Goal: Information Seeking & Learning: Learn about a topic

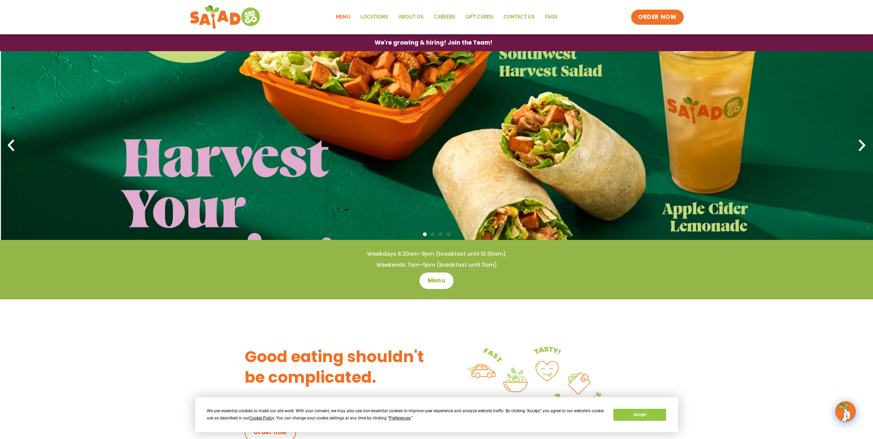
click at [347, 16] on link "Menu" at bounding box center [343, 17] width 25 height 16
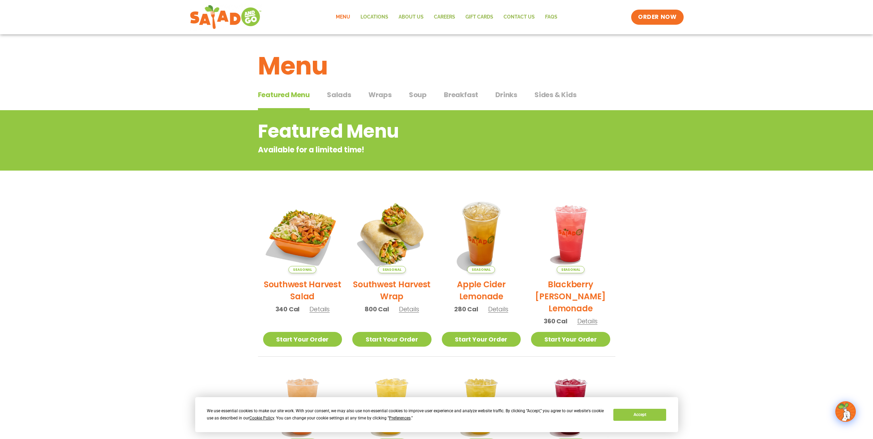
click at [339, 94] on span "Salads" at bounding box center [339, 95] width 24 height 10
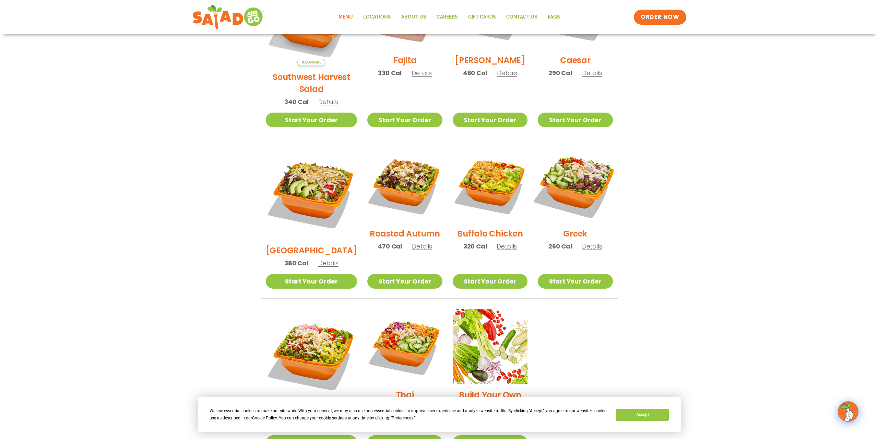
scroll to position [240, 0]
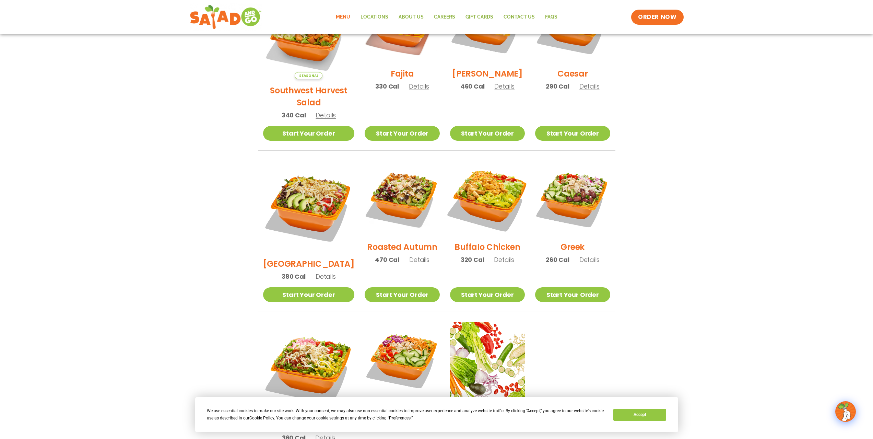
click at [493, 202] on img at bounding box center [488, 198] width 88 height 88
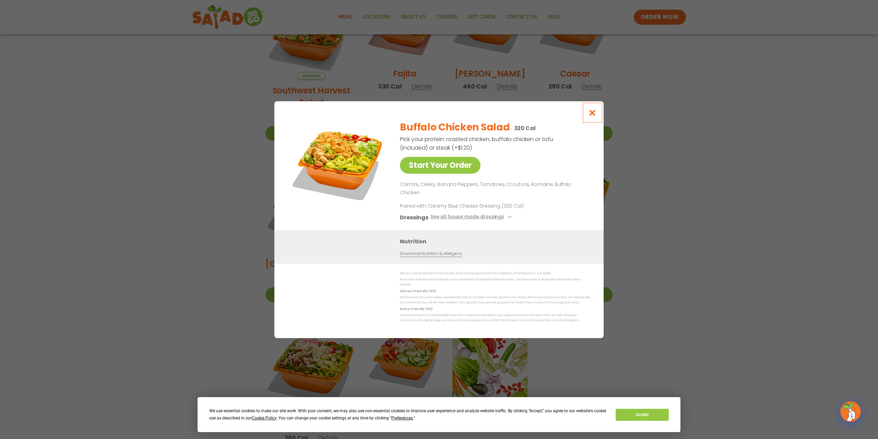
click at [594, 116] on icon "Close modal" at bounding box center [592, 112] width 9 height 7
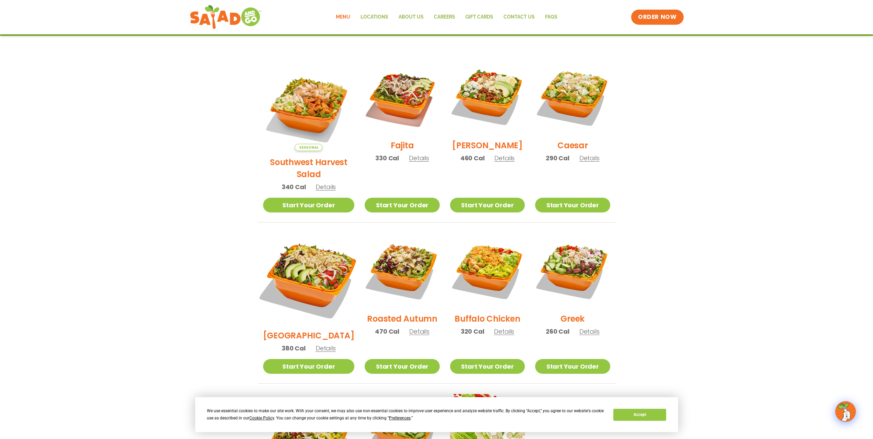
scroll to position [203, 0]
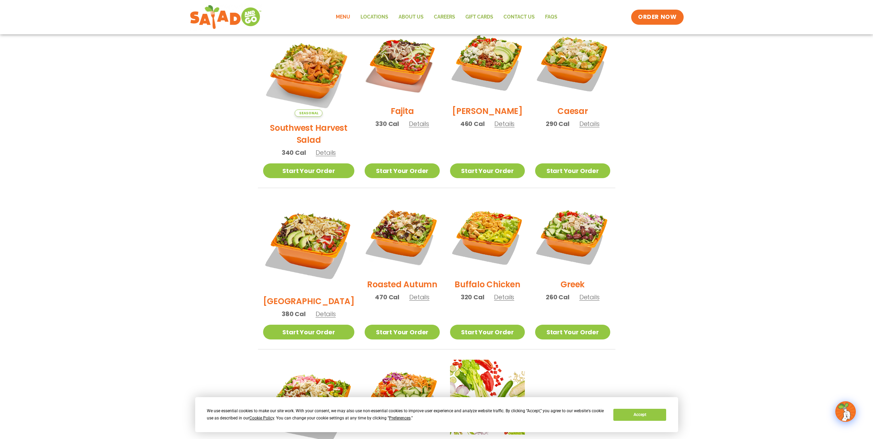
click at [322, 295] on h2 "[GEOGRAPHIC_DATA]" at bounding box center [309, 301] width 92 height 12
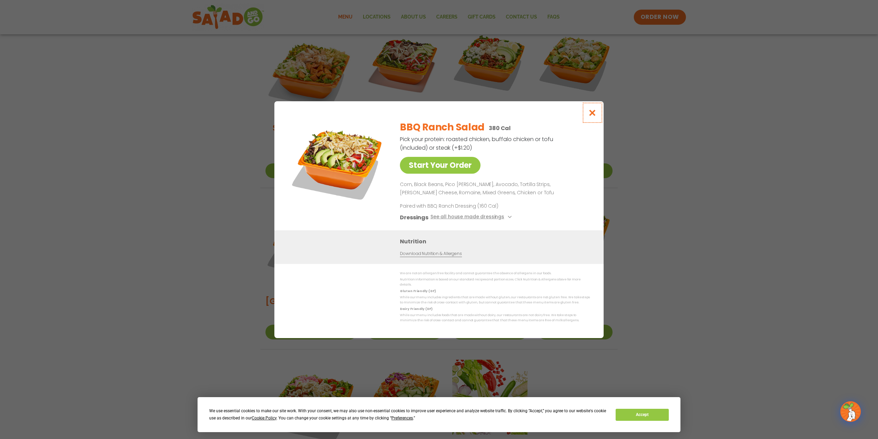
click at [590, 115] on icon "Close modal" at bounding box center [592, 112] width 9 height 7
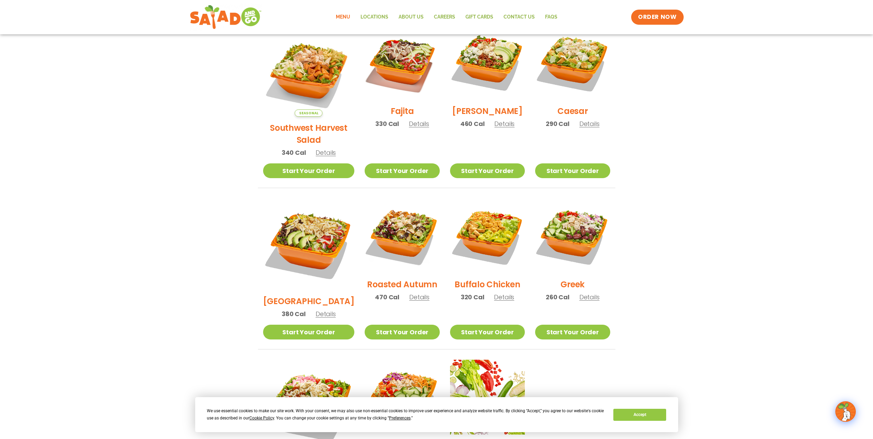
click at [575, 114] on h2 "Caesar" at bounding box center [572, 111] width 31 height 12
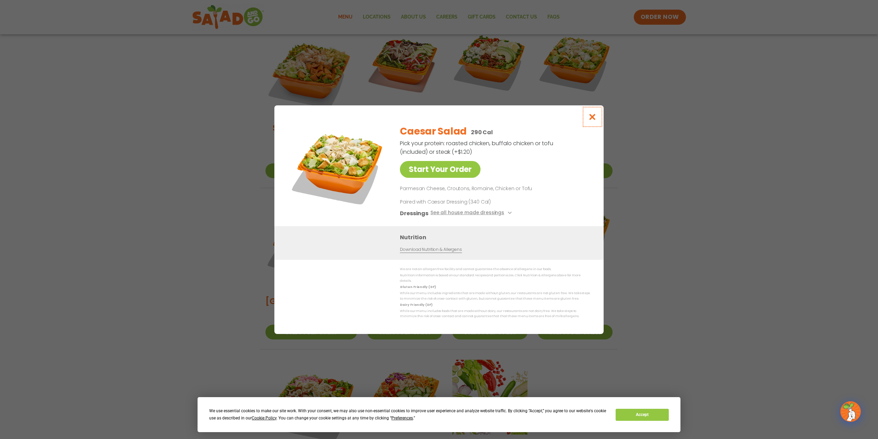
click at [591, 117] on icon "Close modal" at bounding box center [592, 116] width 9 height 7
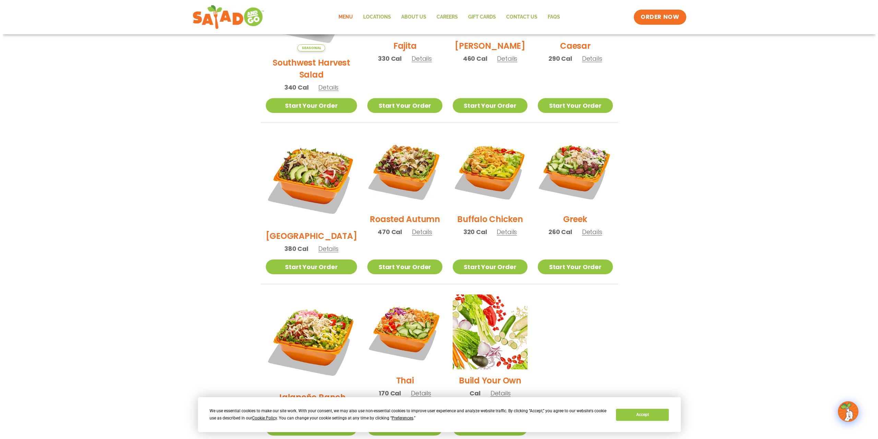
scroll to position [271, 0]
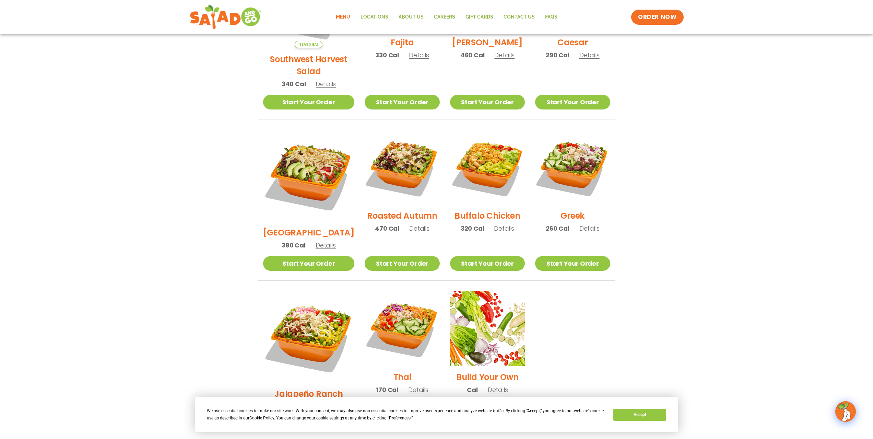
click at [500, 210] on h2 "Buffalo Chicken" at bounding box center [488, 216] width 66 height 12
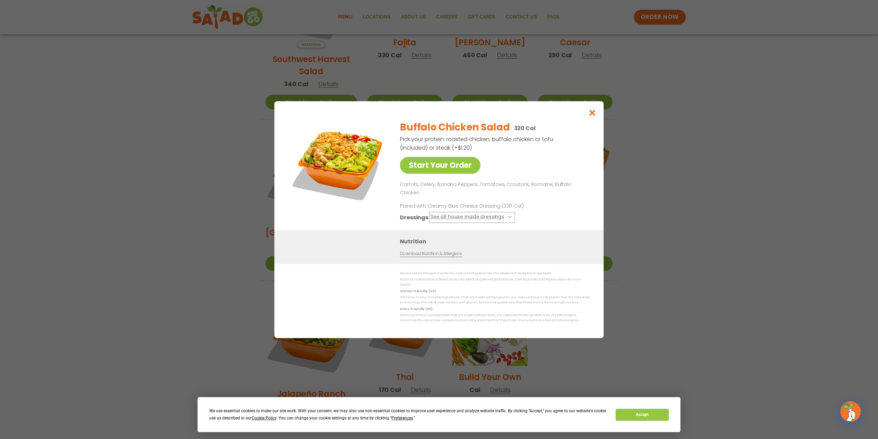
click at [482, 215] on button "See all house made dressings" at bounding box center [472, 217] width 83 height 9
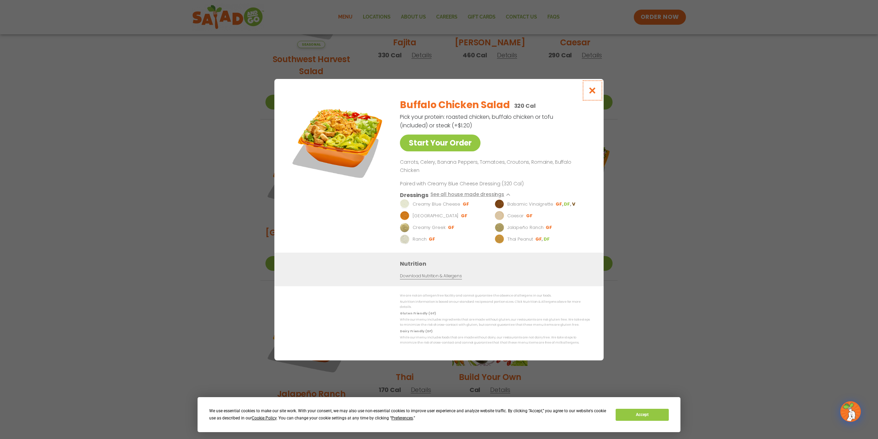
click at [593, 94] on icon "Close modal" at bounding box center [592, 90] width 9 height 7
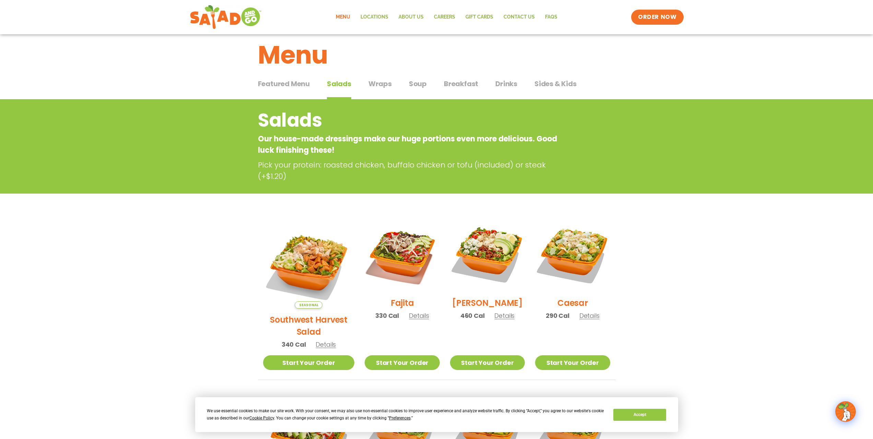
scroll to position [0, 0]
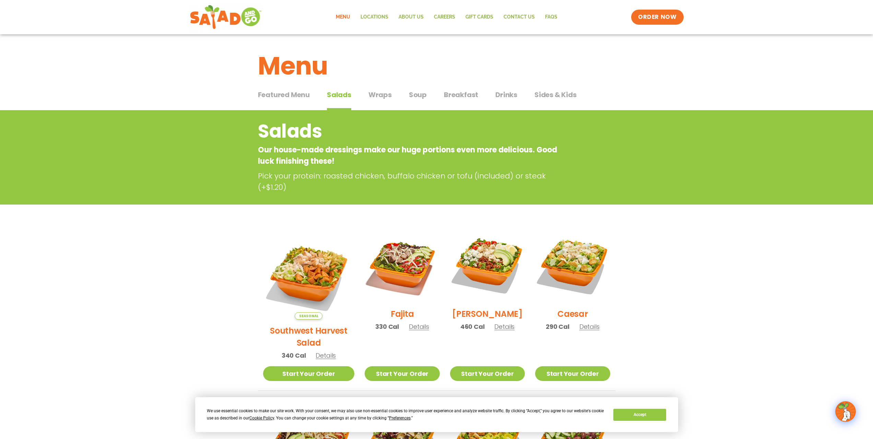
click at [496, 95] on span "Drinks" at bounding box center [506, 95] width 22 height 10
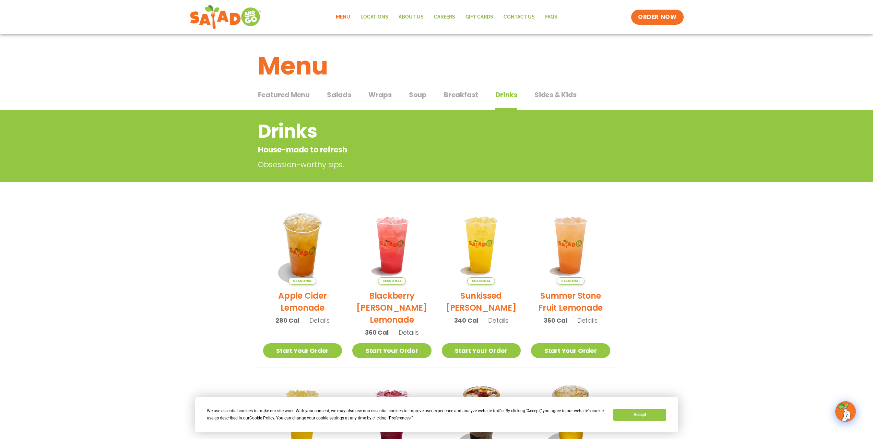
click at [381, 92] on span "Wraps" at bounding box center [379, 95] width 23 height 10
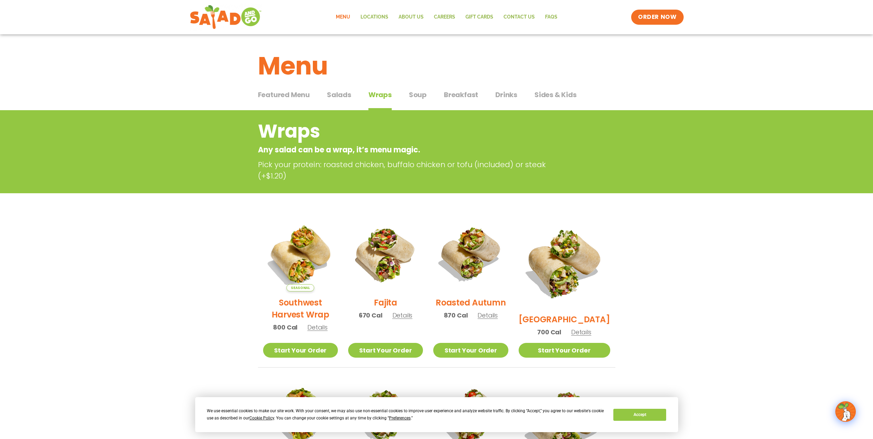
click at [447, 96] on span "Breakfast" at bounding box center [461, 95] width 34 height 10
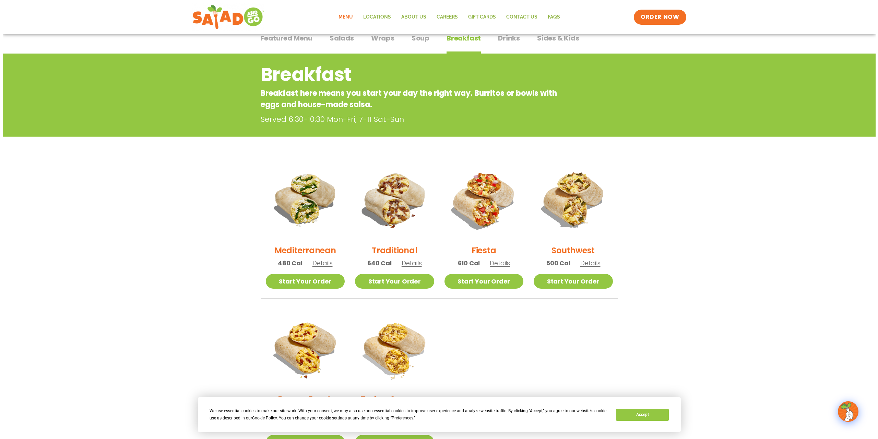
scroll to position [69, 0]
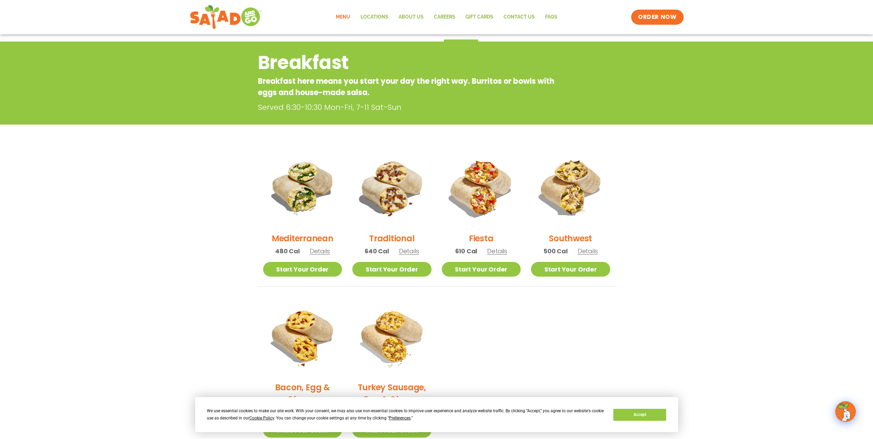
click at [397, 240] on h2 "Traditional" at bounding box center [391, 238] width 45 height 12
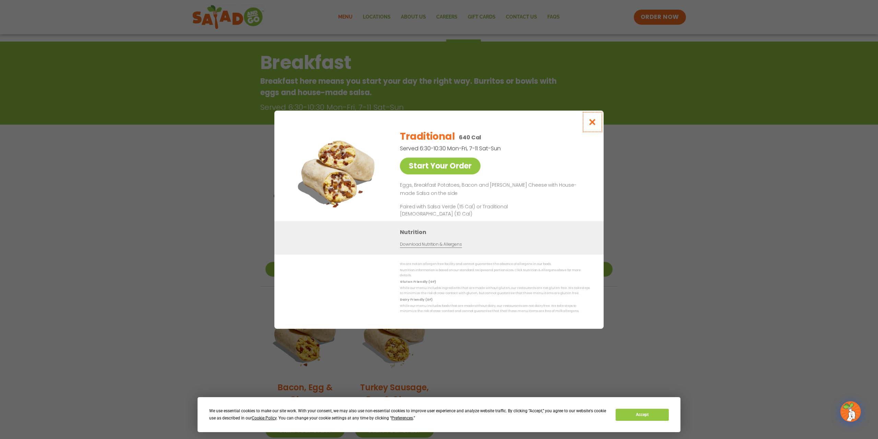
click at [594, 122] on icon "Close modal" at bounding box center [592, 121] width 9 height 7
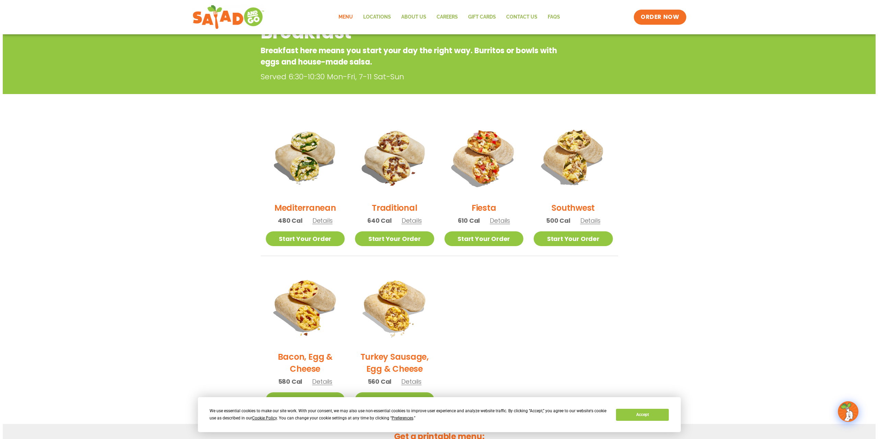
scroll to position [111, 0]
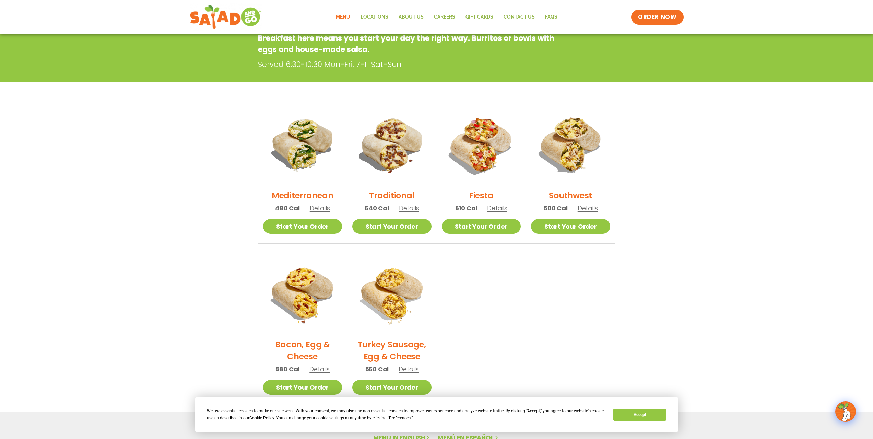
click at [320, 344] on h2 "Bacon, Egg & Cheese" at bounding box center [302, 350] width 79 height 24
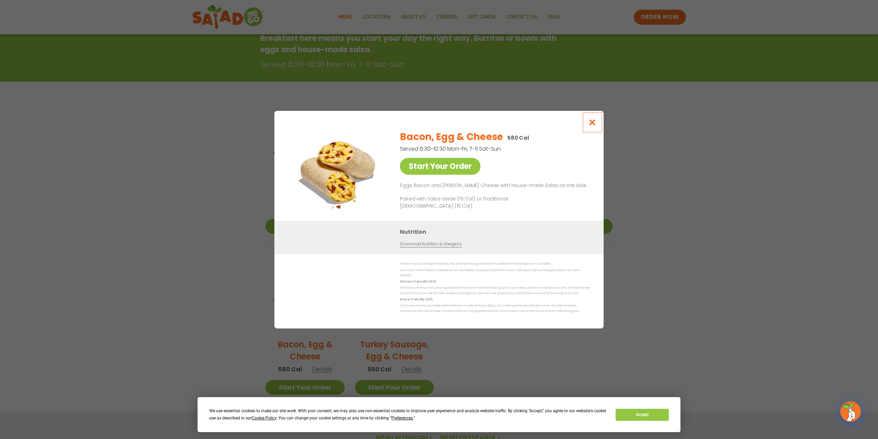
click at [592, 123] on icon "Close modal" at bounding box center [592, 122] width 9 height 7
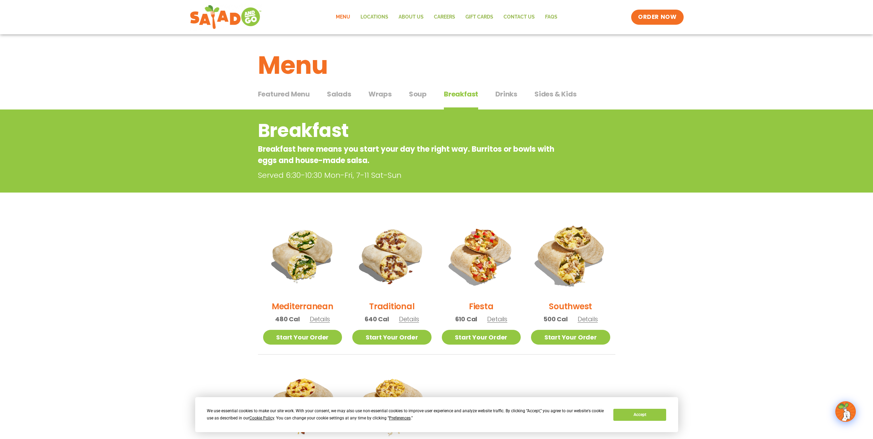
scroll to position [0, 0]
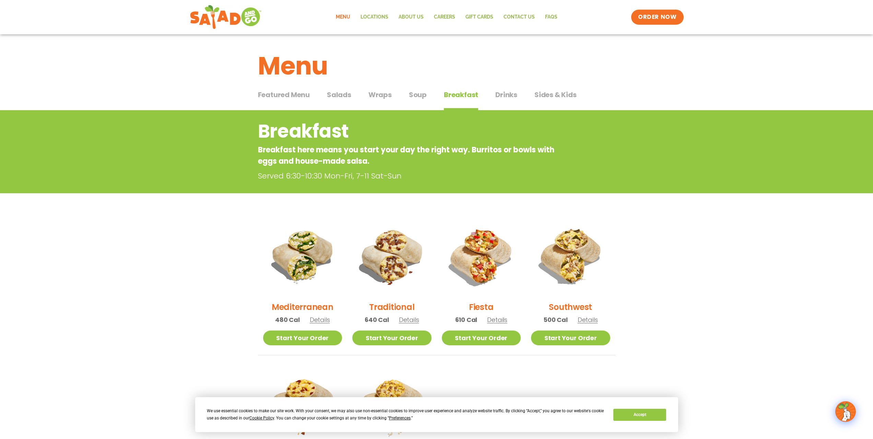
click at [340, 95] on span "Salads" at bounding box center [339, 95] width 24 height 10
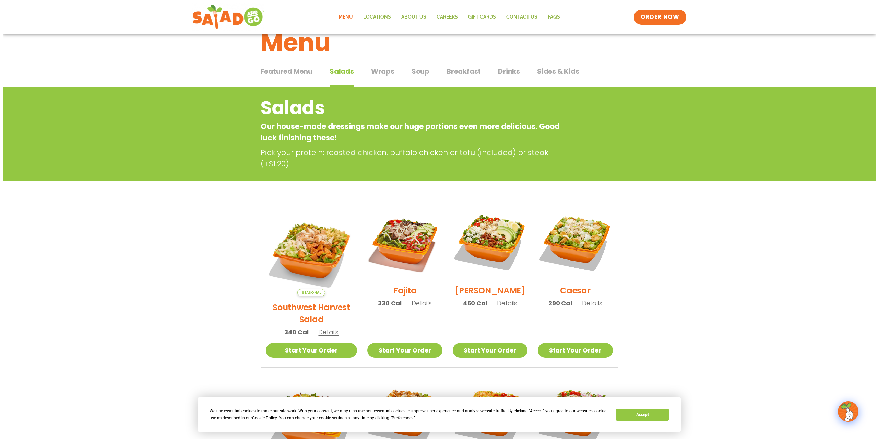
scroll to position [34, 0]
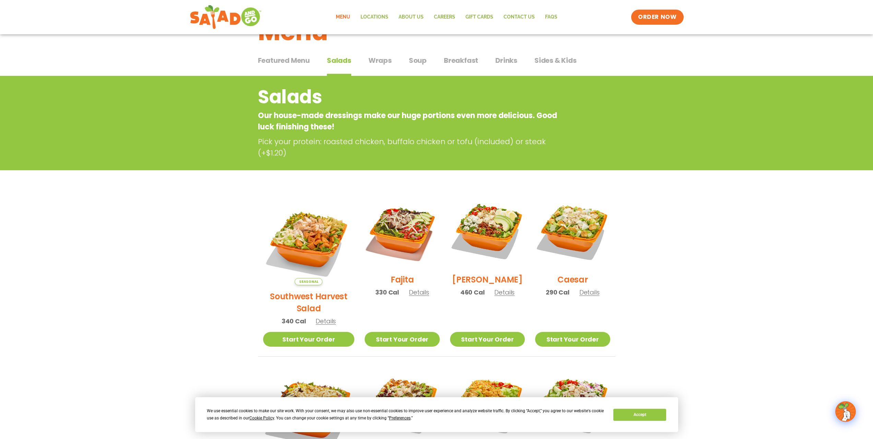
click at [577, 283] on h2 "Caesar" at bounding box center [572, 279] width 31 height 12
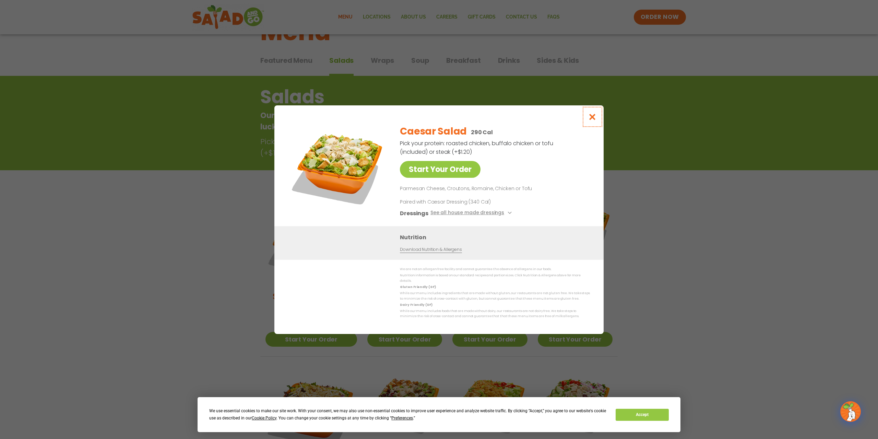
click at [592, 119] on icon "Close modal" at bounding box center [592, 116] width 9 height 7
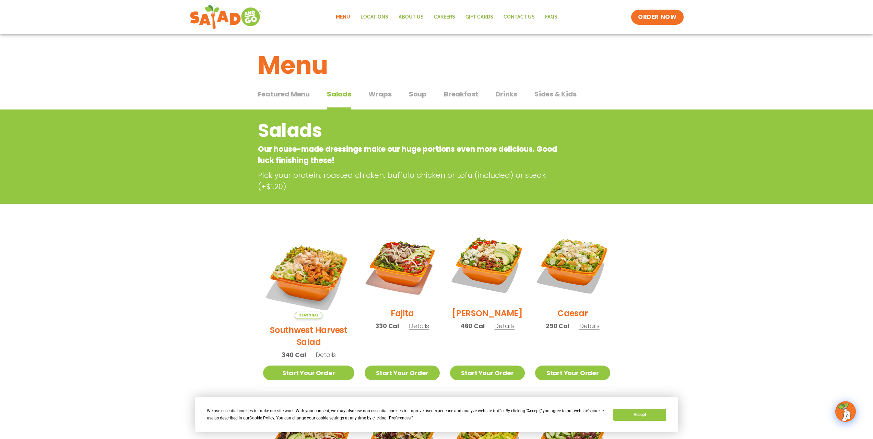
scroll to position [0, 0]
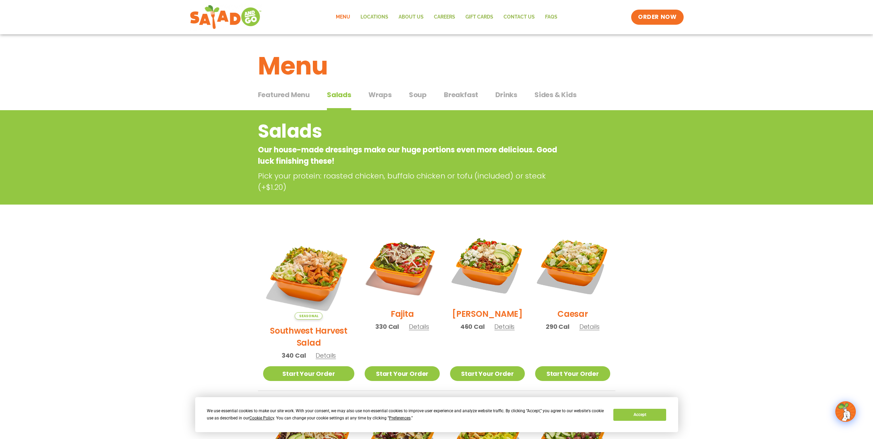
click at [550, 95] on span "Sides & Kids" at bounding box center [555, 95] width 42 height 10
